Goal: Check status: Check status

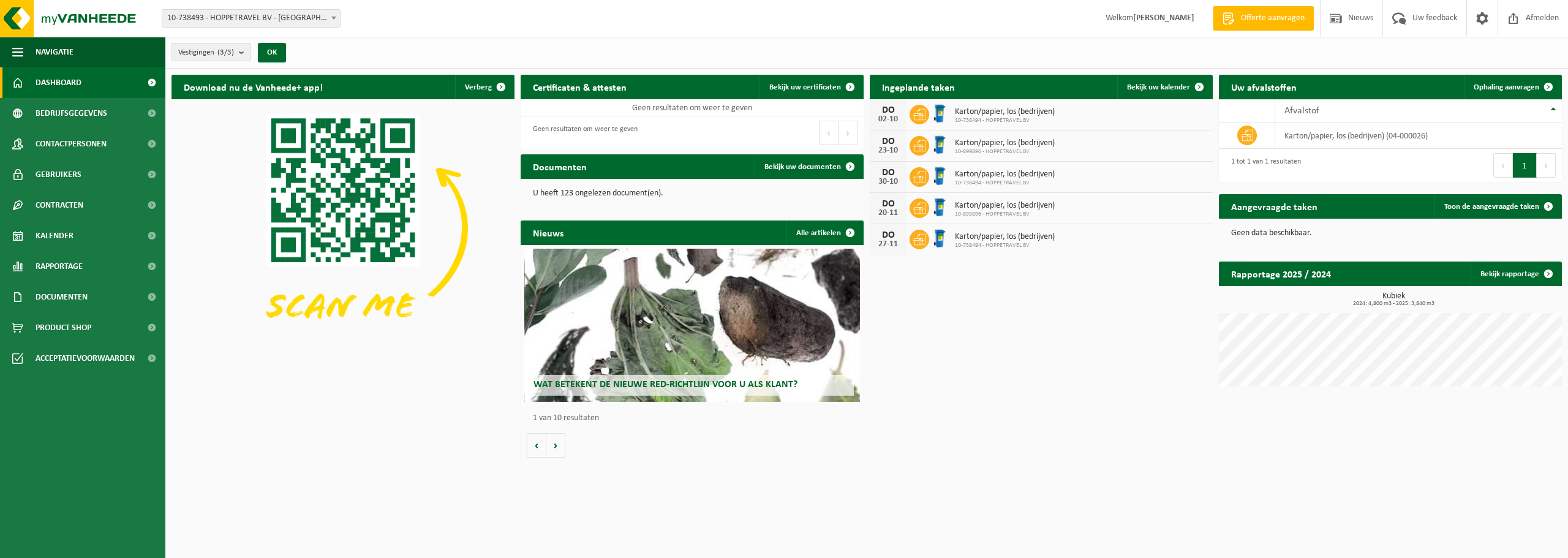
click at [972, 115] on span "Karton/papier, los (bedrijven)" at bounding box center [1005, 112] width 100 height 10
click at [1183, 81] on link "Bekijk uw kalender" at bounding box center [1165, 87] width 95 height 25
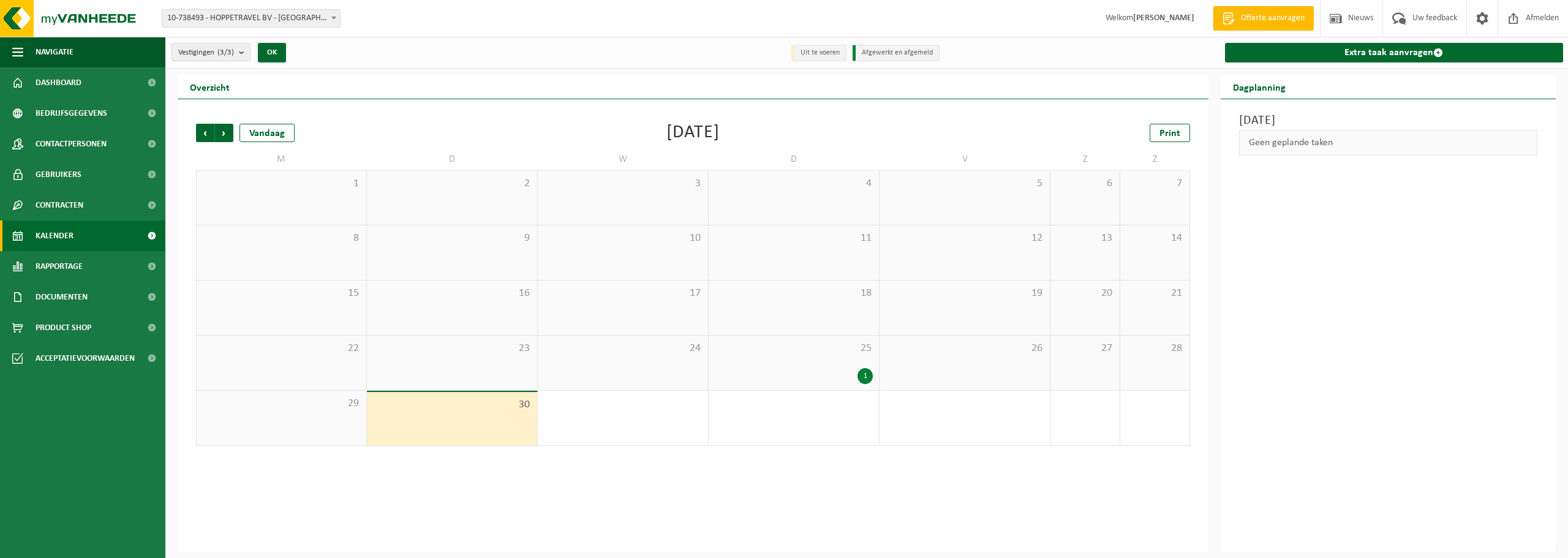
click at [849, 361] on div "25 1" at bounding box center [794, 363] width 171 height 55
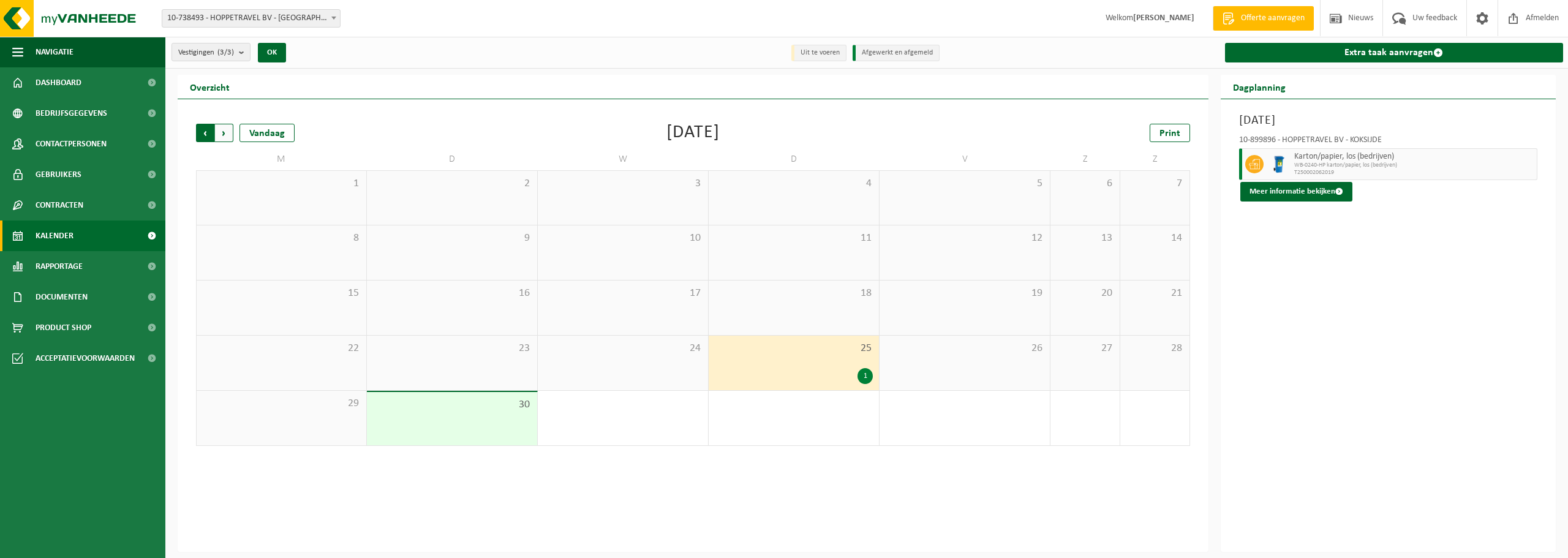
click at [223, 133] on span "Volgende" at bounding box center [225, 133] width 19 height 19
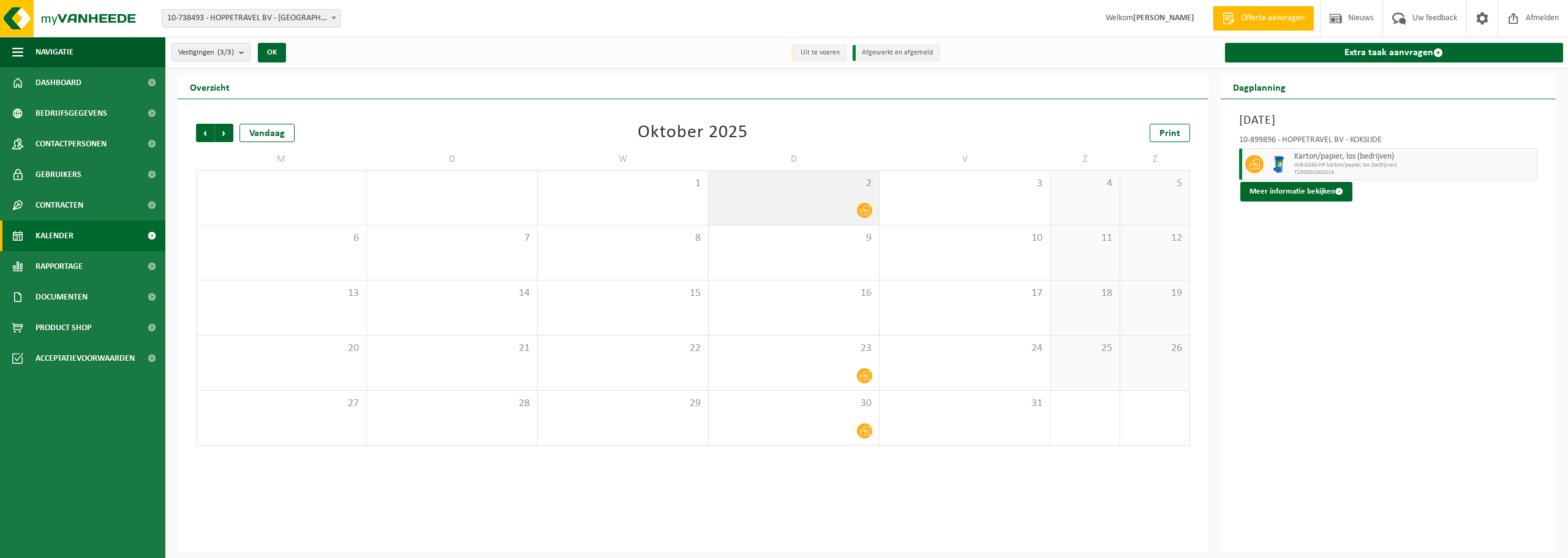
click at [830, 202] on div at bounding box center [794, 210] width 158 height 17
